Goal: Transaction & Acquisition: Purchase product/service

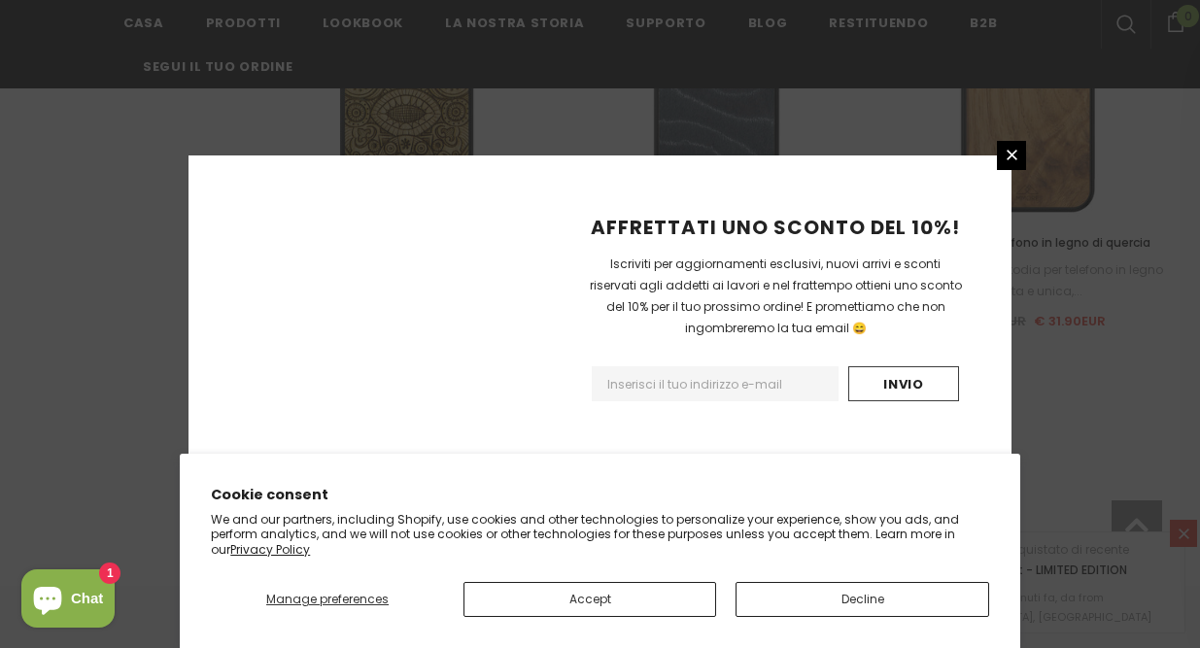
scroll to position [2465, 0]
